Goal: Information Seeking & Learning: Learn about a topic

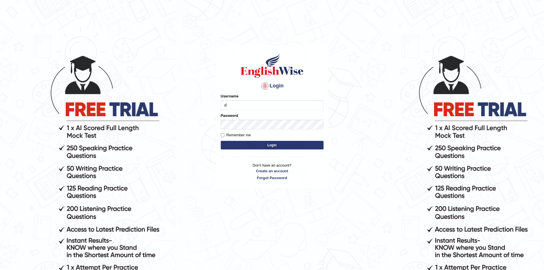
type input "dilgidiva"
click at [243, 132] on label "Remember me" at bounding box center [236, 135] width 30 height 6
click at [224, 133] on input "Remember me" at bounding box center [223, 135] width 4 height 4
click at [237, 134] on label "Remember me" at bounding box center [236, 135] width 30 height 6
click at [224, 134] on input "Remember me" at bounding box center [223, 135] width 4 height 4
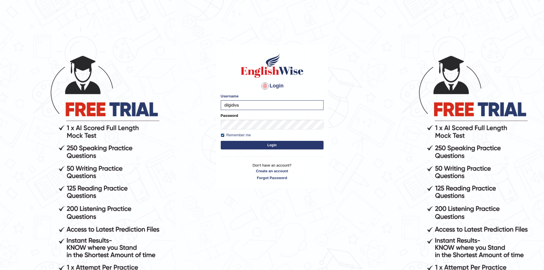
checkbox input "false"
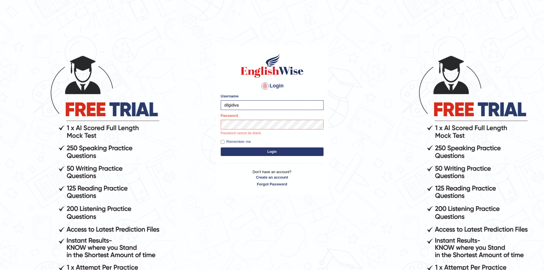
click at [299, 148] on button "Login" at bounding box center [272, 151] width 103 height 9
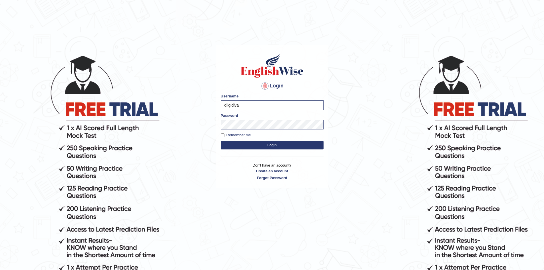
click at [289, 146] on button "Login" at bounding box center [272, 145] width 103 height 9
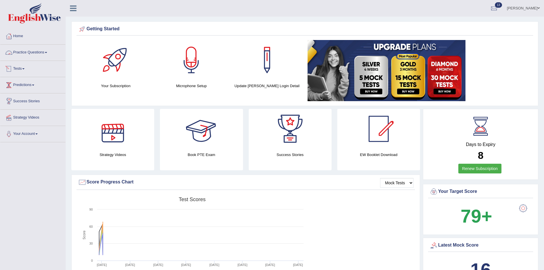
click at [34, 51] on link "Practice Questions" at bounding box center [32, 52] width 65 height 14
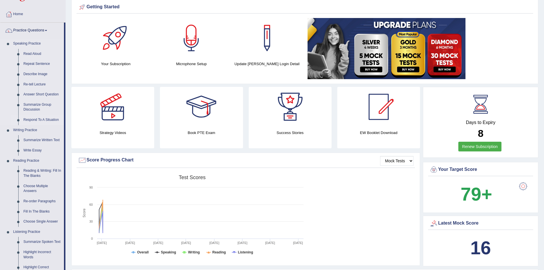
scroll to position [86, 0]
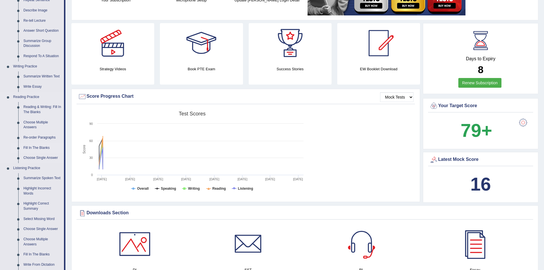
click at [33, 146] on link "Fill In The Blanks" at bounding box center [42, 148] width 43 height 10
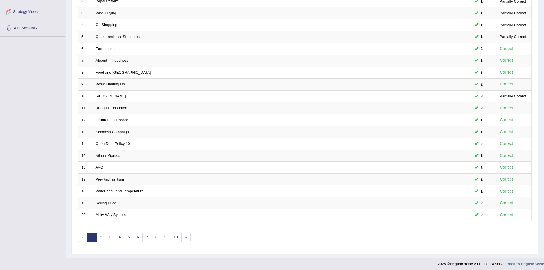
scroll to position [108, 0]
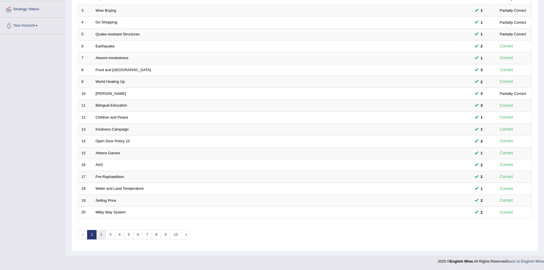
click at [102, 235] on link "2" at bounding box center [100, 234] width 9 height 9
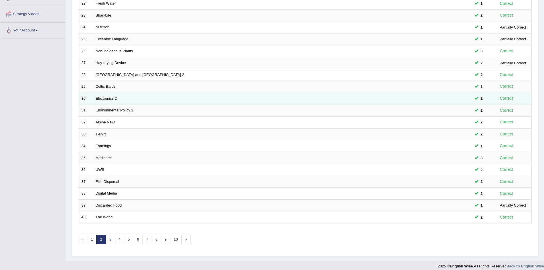
scroll to position [108, 0]
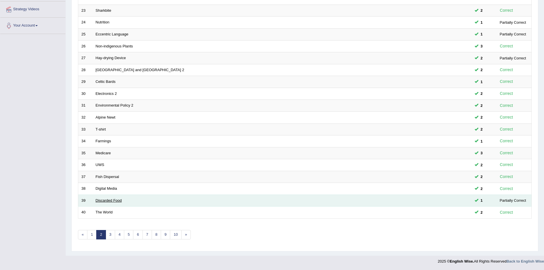
click at [117, 199] on link "Discarded Food" at bounding box center [109, 200] width 26 height 4
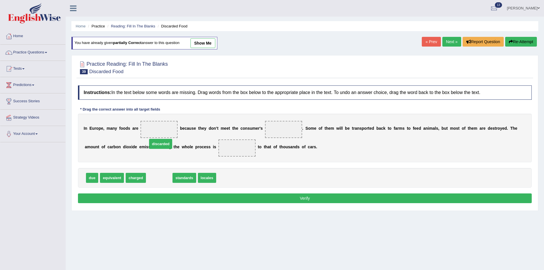
drag, startPoint x: 160, startPoint y: 178, endPoint x: 162, endPoint y: 139, distance: 38.6
drag, startPoint x: 162, startPoint y: 139, endPoint x: 162, endPoint y: 133, distance: 6.3
click at [162, 133] on div "I n E u r o p e , m a n y f o o d s a r e discarded b e c a u s e t h e y d o n…" at bounding box center [304, 138] width 453 height 49
drag, startPoint x: 153, startPoint y: 179, endPoint x: 290, endPoint y: 134, distance: 144.7
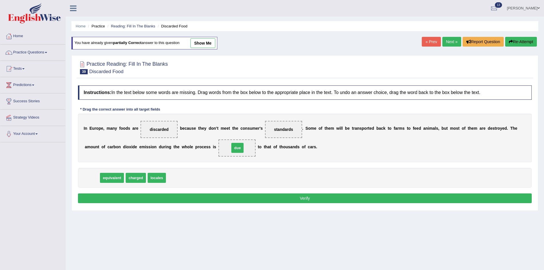
drag, startPoint x: 94, startPoint y: 179, endPoint x: 239, endPoint y: 149, distance: 148.3
click at [247, 198] on button "Verify" at bounding box center [304, 198] width 453 height 10
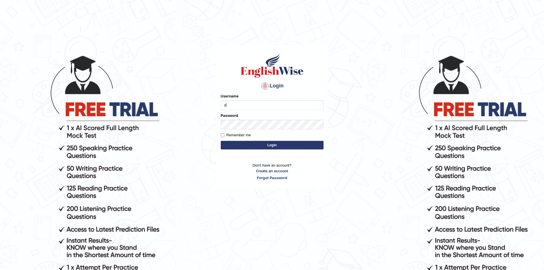
type input "dilgidiva"
click at [267, 142] on button "Login" at bounding box center [272, 145] width 103 height 9
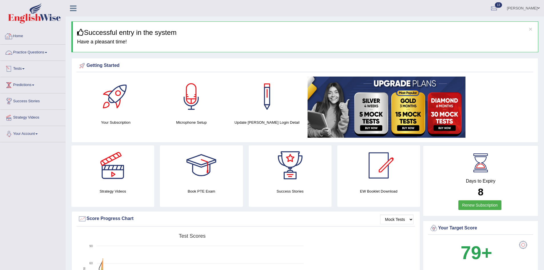
click at [24, 51] on link "Practice Questions" at bounding box center [32, 52] width 65 height 14
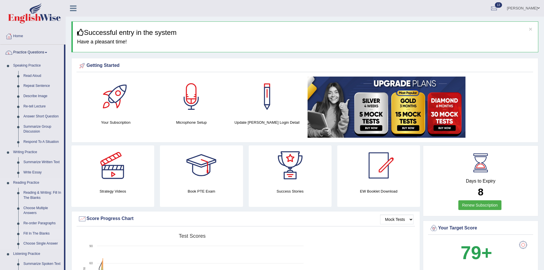
click at [27, 235] on link "Fill In The Blanks" at bounding box center [42, 233] width 43 height 10
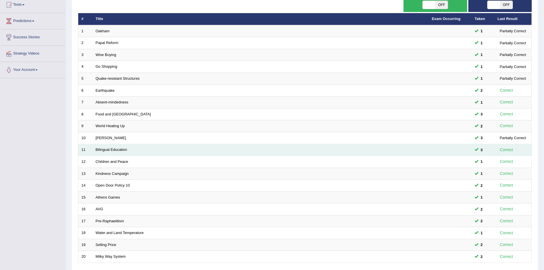
scroll to position [108, 0]
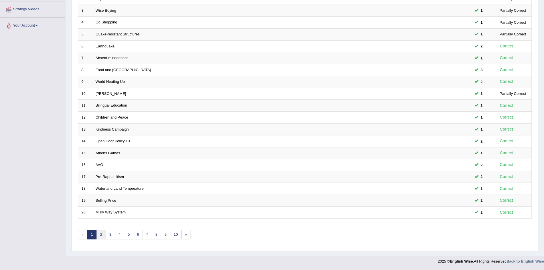
click at [99, 235] on link "2" at bounding box center [100, 234] width 9 height 9
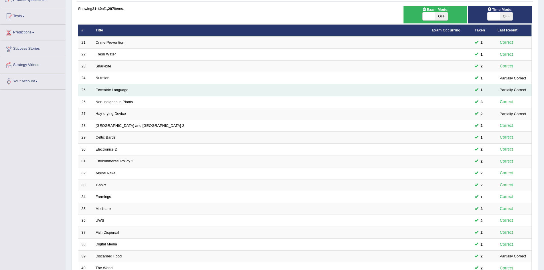
scroll to position [108, 0]
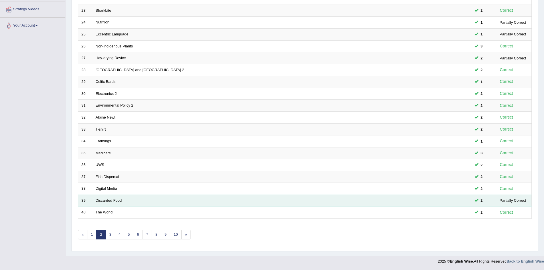
click at [104, 200] on link "Discarded Food" at bounding box center [109, 200] width 26 height 4
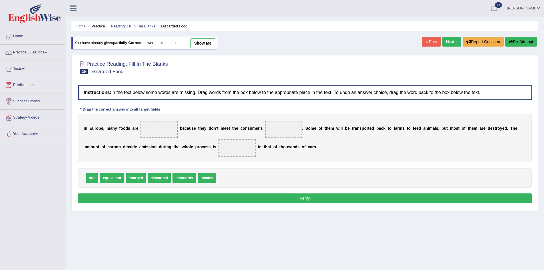
click at [154, 177] on span "discarded" at bounding box center [159, 178] width 23 height 10
drag, startPoint x: 156, startPoint y: 180, endPoint x: 163, endPoint y: 134, distance: 47.1
drag, startPoint x: 164, startPoint y: 179, endPoint x: 295, endPoint y: 134, distance: 138.5
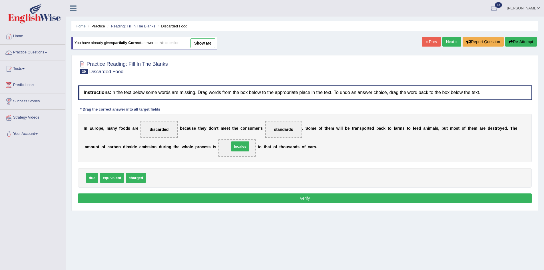
drag, startPoint x: 160, startPoint y: 176, endPoint x: 243, endPoint y: 144, distance: 89.0
click at [305, 199] on button "Verify" at bounding box center [304, 198] width 453 height 10
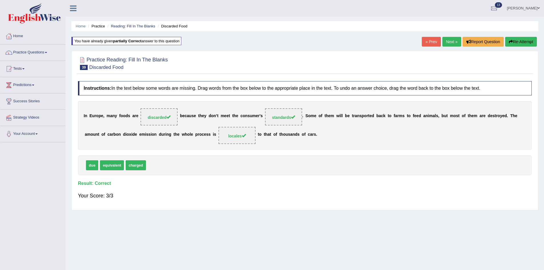
click at [451, 38] on link "Next »" at bounding box center [451, 42] width 19 height 10
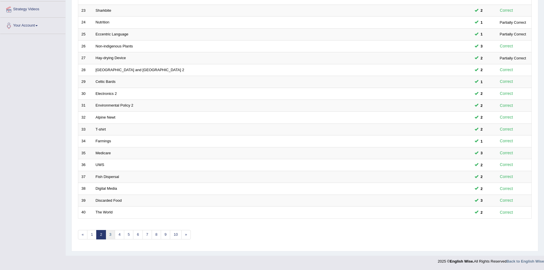
click at [112, 231] on link "3" at bounding box center [110, 234] width 9 height 9
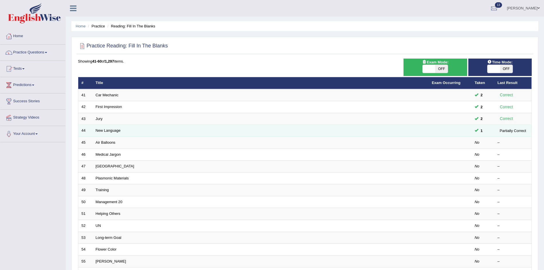
click at [100, 133] on td "New Language" at bounding box center [260, 131] width 336 height 12
click at [105, 127] on td "New Language" at bounding box center [260, 131] width 336 height 12
click at [104, 130] on link "New Language" at bounding box center [108, 130] width 25 height 4
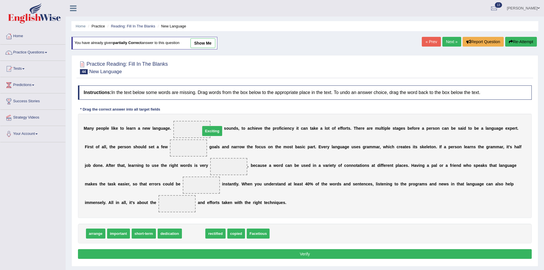
drag, startPoint x: 195, startPoint y: 235, endPoint x: 214, endPoint y: 130, distance: 107.5
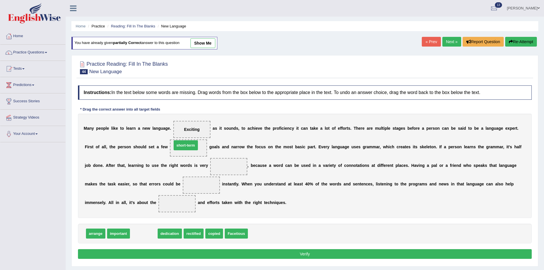
drag, startPoint x: 145, startPoint y: 232, endPoint x: 187, endPoint y: 144, distance: 97.6
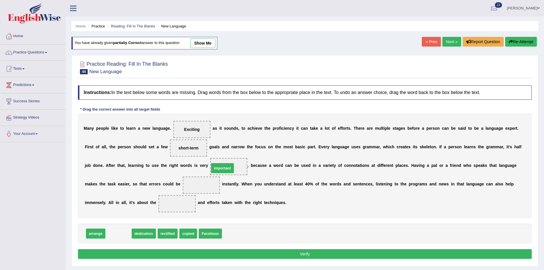
drag, startPoint x: 125, startPoint y: 234, endPoint x: 234, endPoint y: 168, distance: 127.6
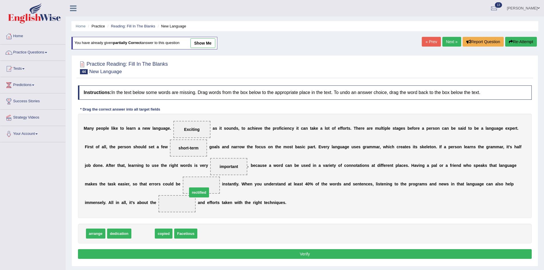
drag, startPoint x: 138, startPoint y: 233, endPoint x: 194, endPoint y: 192, distance: 69.8
drag, startPoint x: 179, startPoint y: 205, endPoint x: 205, endPoint y: 184, distance: 33.1
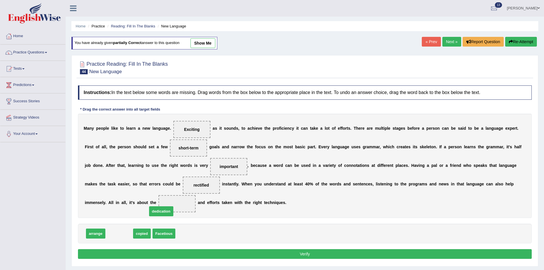
drag, startPoint x: 119, startPoint y: 231, endPoint x: 168, endPoint y: 204, distance: 56.7
click at [181, 251] on button "Verify" at bounding box center [304, 254] width 453 height 10
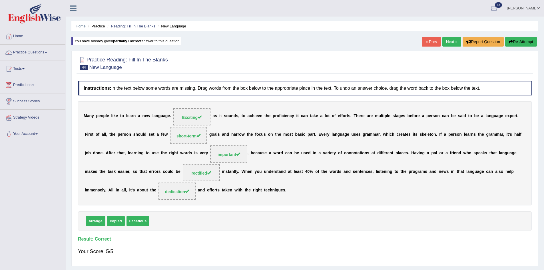
click at [447, 42] on link "Next »" at bounding box center [451, 42] width 19 height 10
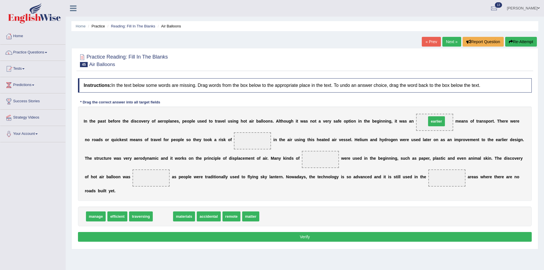
drag, startPoint x: 159, startPoint y: 218, endPoint x: 433, endPoint y: 124, distance: 289.1
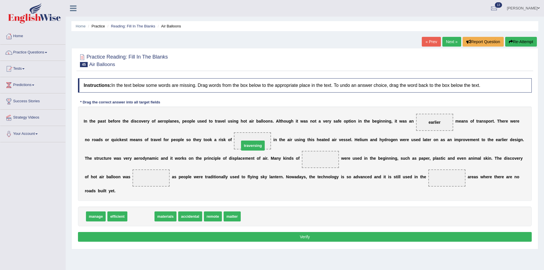
drag, startPoint x: 142, startPoint y: 218, endPoint x: 253, endPoint y: 147, distance: 132.5
drag, startPoint x: 136, startPoint y: 215, endPoint x: 320, endPoint y: 160, distance: 192.7
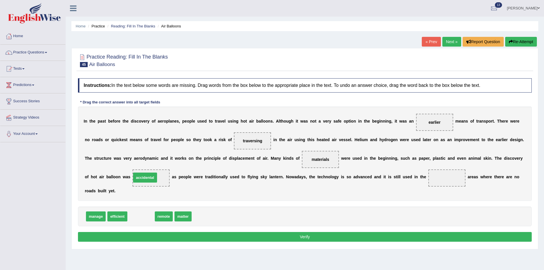
drag, startPoint x: 149, startPoint y: 219, endPoint x: 153, endPoint y: 180, distance: 39.0
drag, startPoint x: 136, startPoint y: 217, endPoint x: 448, endPoint y: 179, distance: 315.1
drag, startPoint x: 156, startPoint y: 175, endPoint x: 161, endPoint y: 205, distance: 30.3
click at [161, 205] on div "Instructions: In the text below some words are missing. Drag words from the box…" at bounding box center [304, 160] width 456 height 171
drag, startPoint x: 158, startPoint y: 177, endPoint x: 170, endPoint y: 215, distance: 40.2
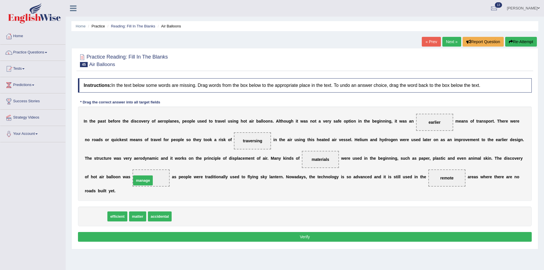
drag, startPoint x: 95, startPoint y: 216, endPoint x: 142, endPoint y: 180, distance: 59.7
drag, startPoint x: 147, startPoint y: 177, endPoint x: 155, endPoint y: 212, distance: 35.6
drag, startPoint x: 136, startPoint y: 217, endPoint x: 153, endPoint y: 182, distance: 38.3
click at [206, 239] on button "Verify" at bounding box center [304, 237] width 453 height 10
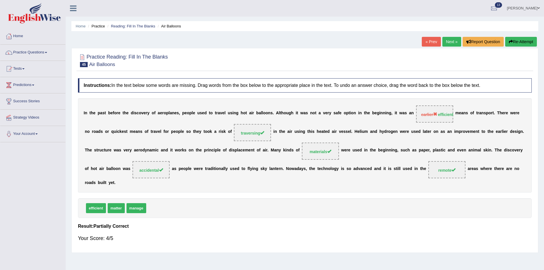
click at [449, 38] on link "Next »" at bounding box center [451, 42] width 19 height 10
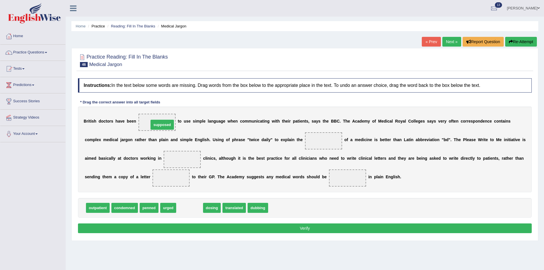
drag, startPoint x: 190, startPoint y: 209, endPoint x: 163, endPoint y: 126, distance: 87.4
drag, startPoint x: 185, startPoint y: 208, endPoint x: 328, endPoint y: 146, distance: 156.3
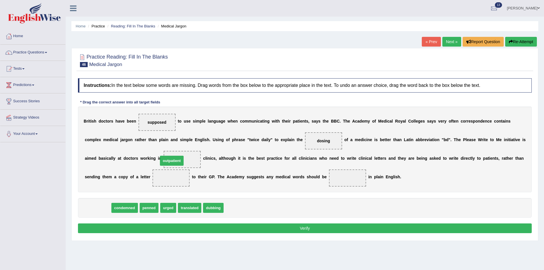
drag, startPoint x: 96, startPoint y: 209, endPoint x: 170, endPoint y: 162, distance: 87.6
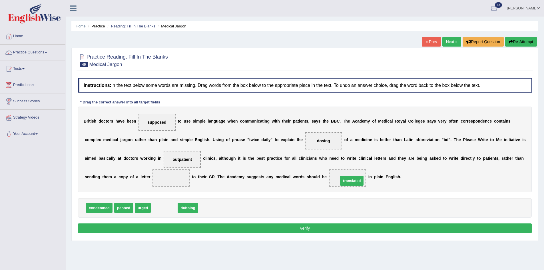
drag, startPoint x: 165, startPoint y: 209, endPoint x: 352, endPoint y: 182, distance: 189.5
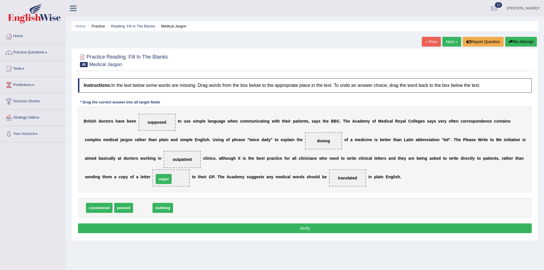
drag, startPoint x: 141, startPoint y: 209, endPoint x: 161, endPoint y: 180, distance: 35.4
click at [215, 229] on button "Verify" at bounding box center [304, 228] width 453 height 10
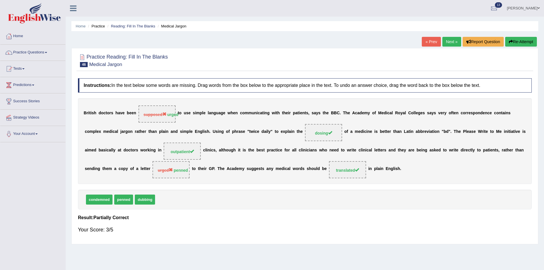
click at [519, 39] on button "Re-Attempt" at bounding box center [521, 42] width 32 height 10
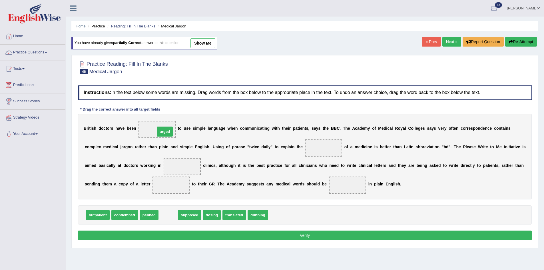
drag, startPoint x: 175, startPoint y: 217, endPoint x: 171, endPoint y: 134, distance: 83.4
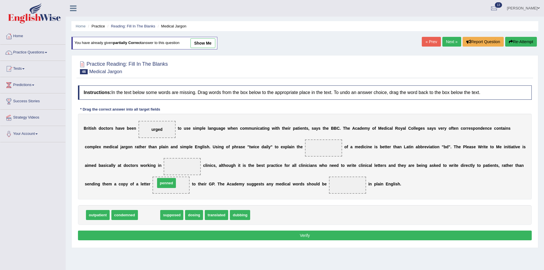
drag, startPoint x: 148, startPoint y: 217, endPoint x: 165, endPoint y: 185, distance: 36.5
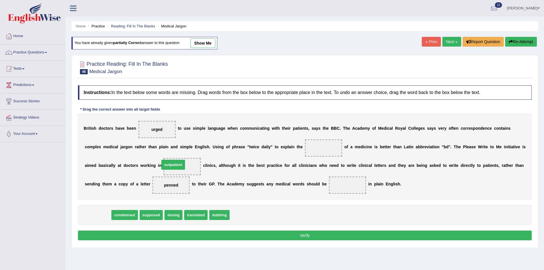
drag, startPoint x: 103, startPoint y: 214, endPoint x: 178, endPoint y: 164, distance: 90.5
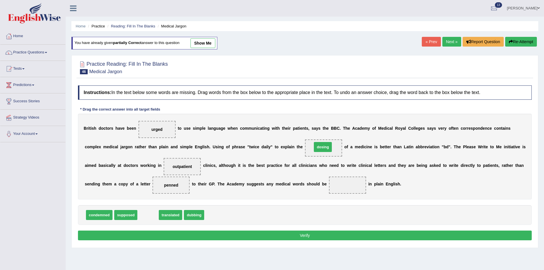
drag, startPoint x: 143, startPoint y: 215, endPoint x: 319, endPoint y: 147, distance: 188.2
drag, startPoint x: 151, startPoint y: 215, endPoint x: 341, endPoint y: 186, distance: 191.9
click at [330, 237] on button "Verify" at bounding box center [304, 235] width 453 height 10
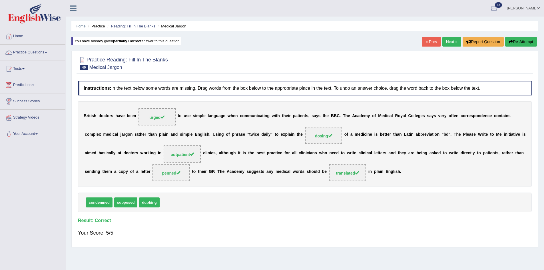
click at [454, 41] on link "Next »" at bounding box center [451, 42] width 19 height 10
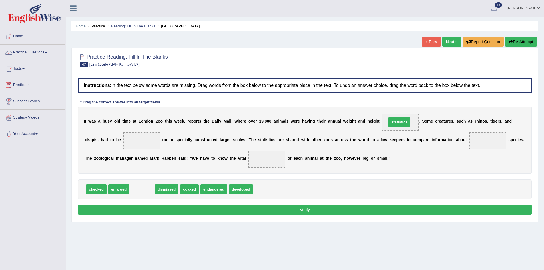
drag, startPoint x: 136, startPoint y: 189, endPoint x: 393, endPoint y: 122, distance: 265.7
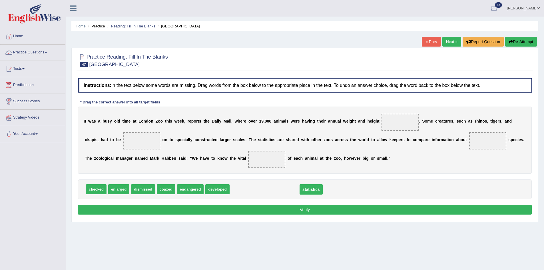
drag, startPoint x: 401, startPoint y: 121, endPoint x: 312, endPoint y: 188, distance: 111.9
drag, startPoint x: 91, startPoint y: 190, endPoint x: 399, endPoint y: 124, distance: 315.1
